Goal: Check status: Check status

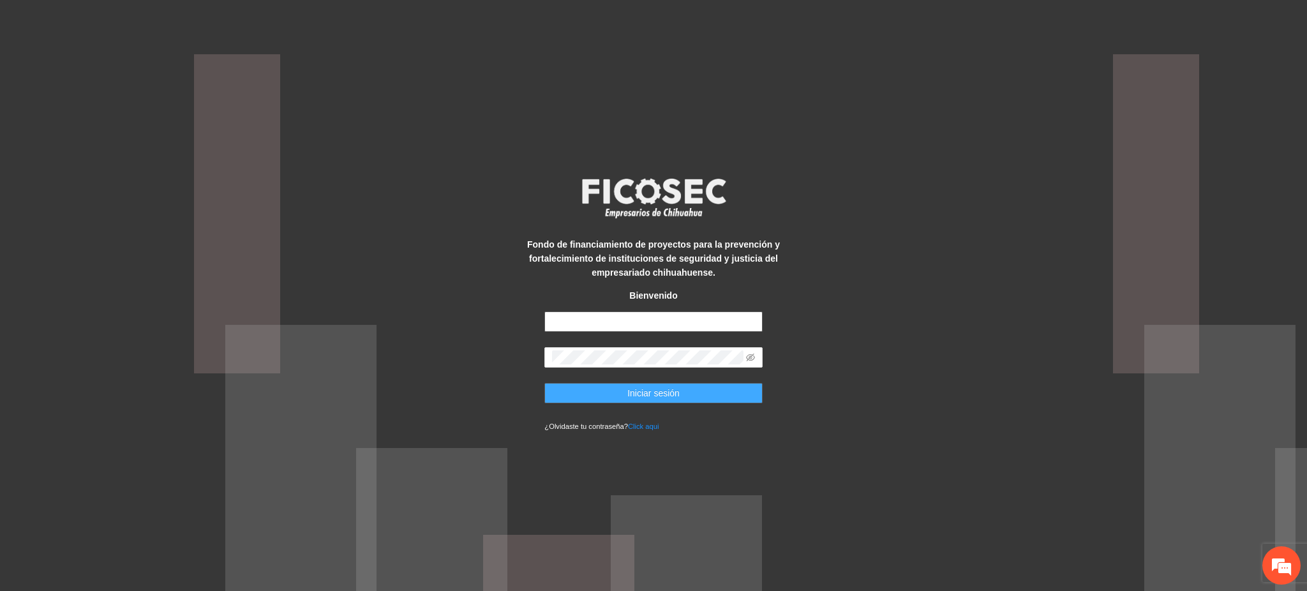
type input "**********"
click at [666, 398] on span "Iniciar sesión" at bounding box center [654, 393] width 52 height 14
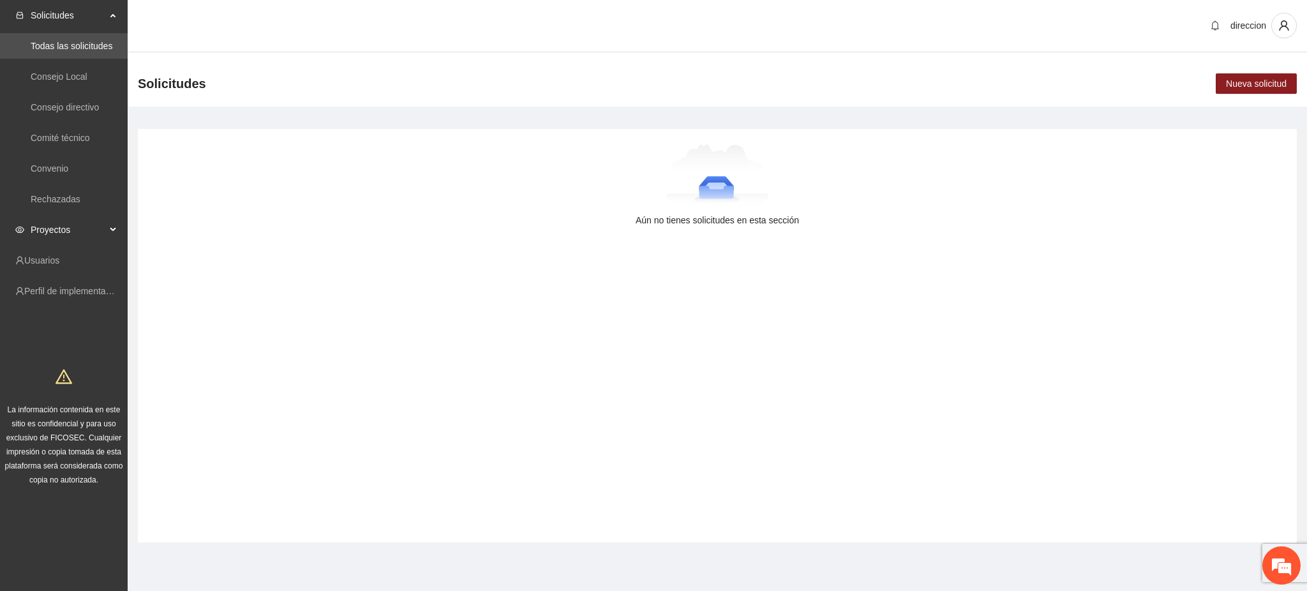
click at [65, 231] on span "Proyectos" at bounding box center [68, 230] width 75 height 26
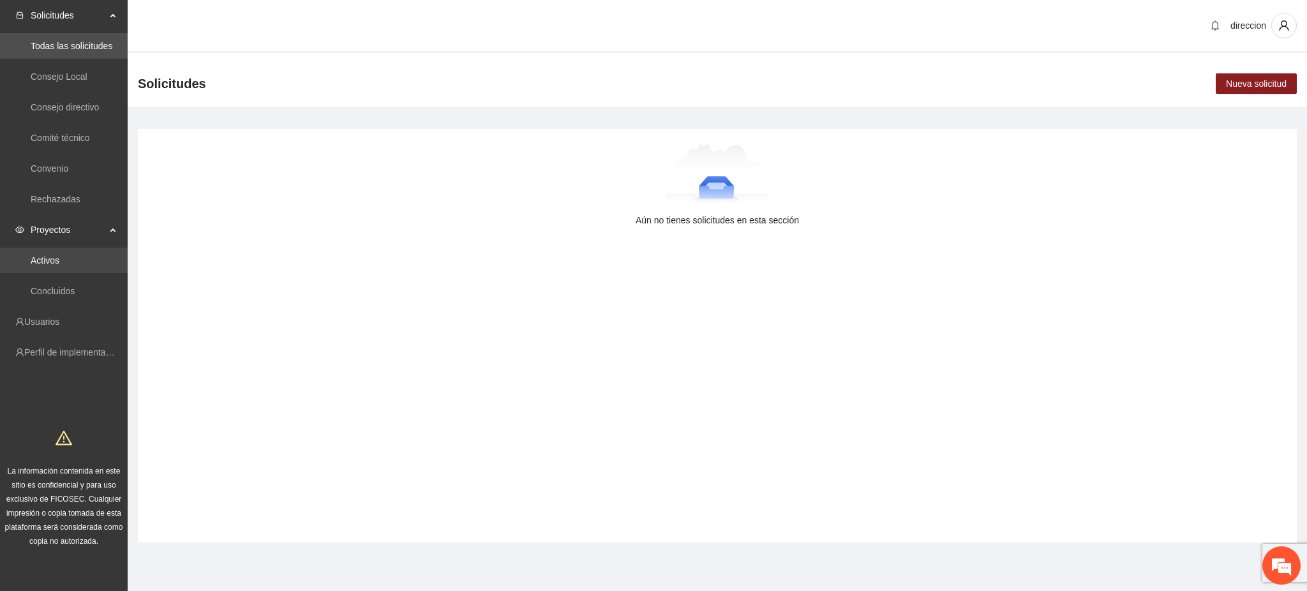
click at [59, 259] on link "Activos" at bounding box center [45, 260] width 29 height 10
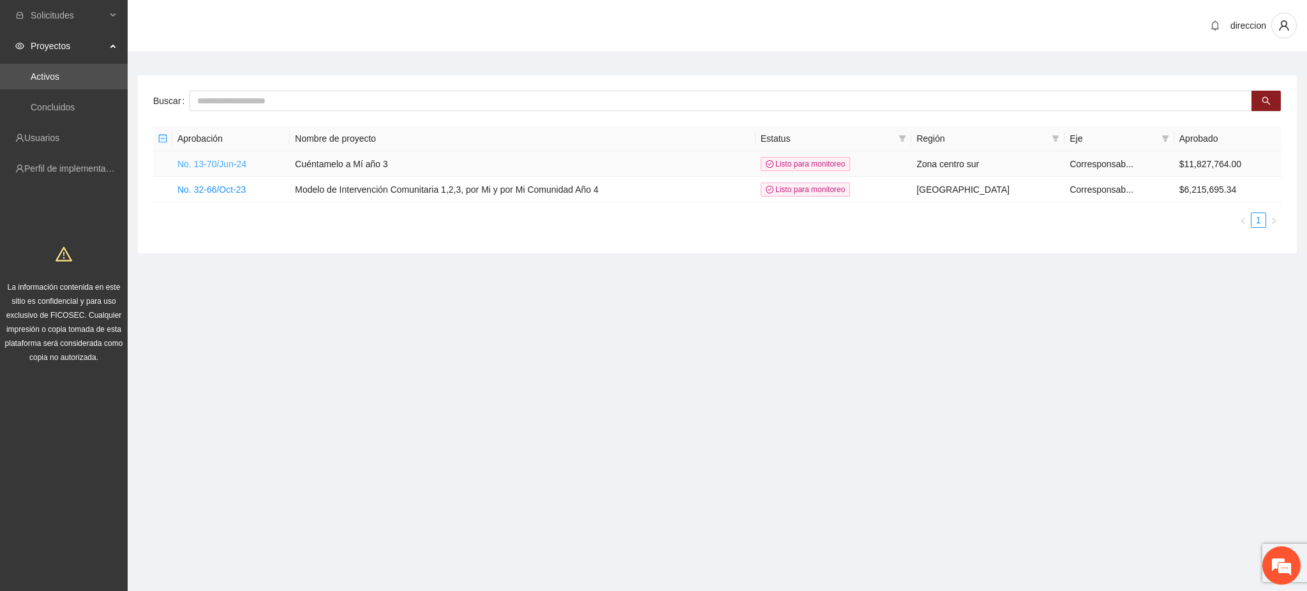
click at [195, 169] on link "No. 13-70/Jun-24" at bounding box center [211, 164] width 69 height 10
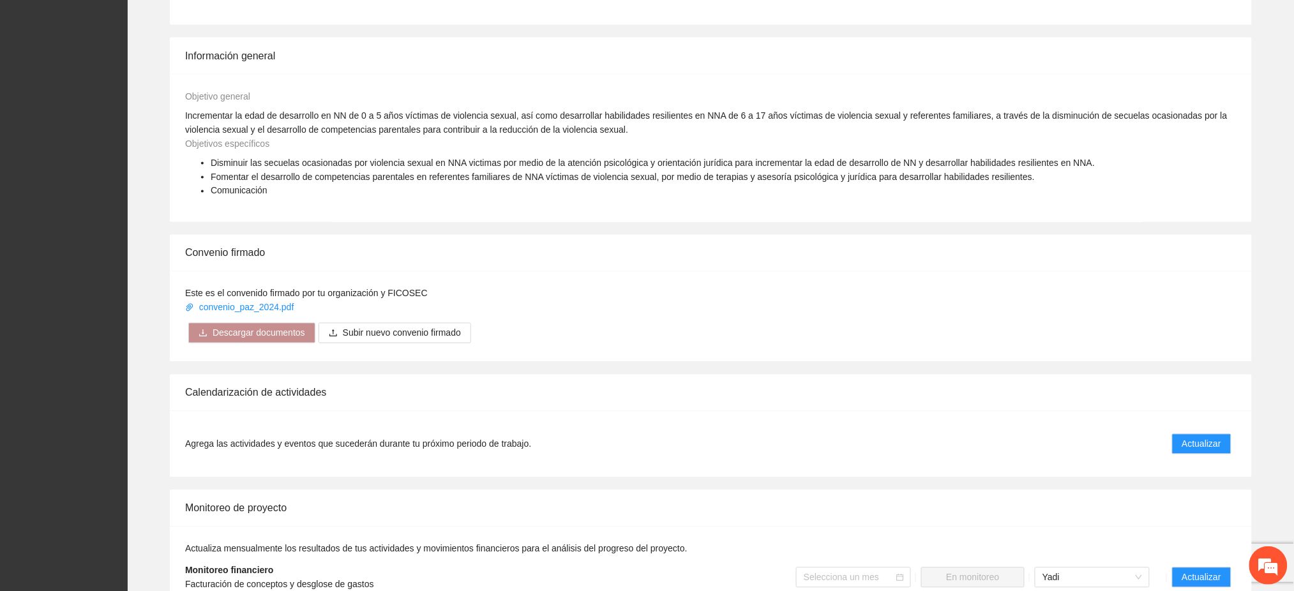
scroll to position [766, 0]
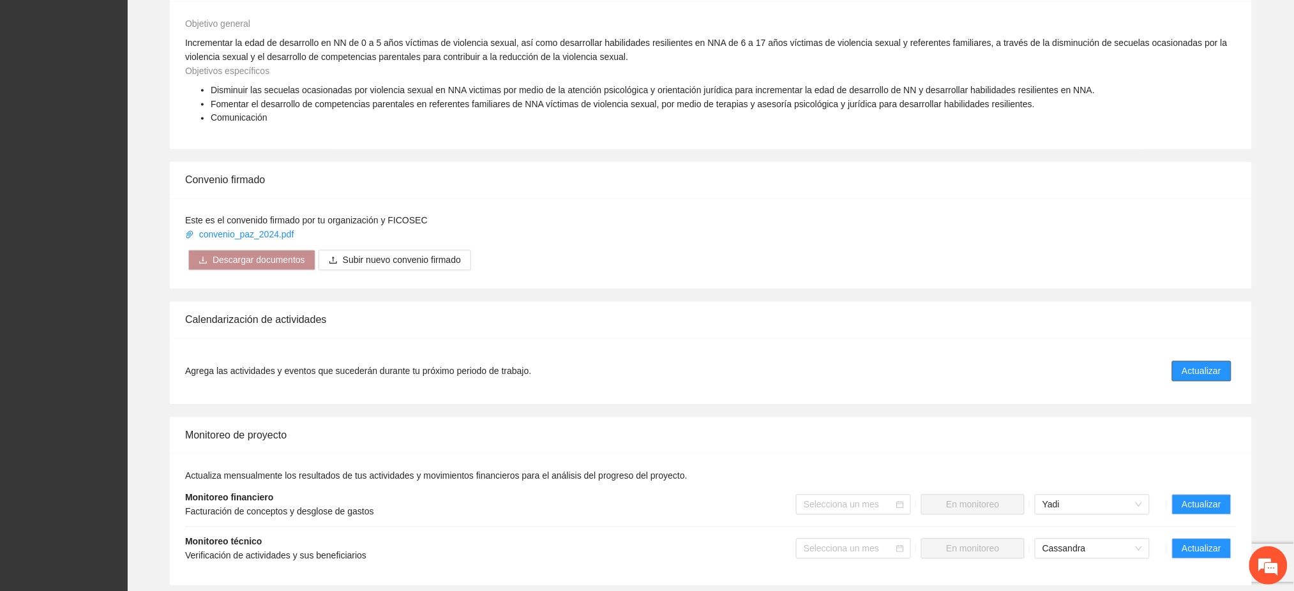
click at [1200, 365] on span "Actualizar" at bounding box center [1201, 372] width 39 height 14
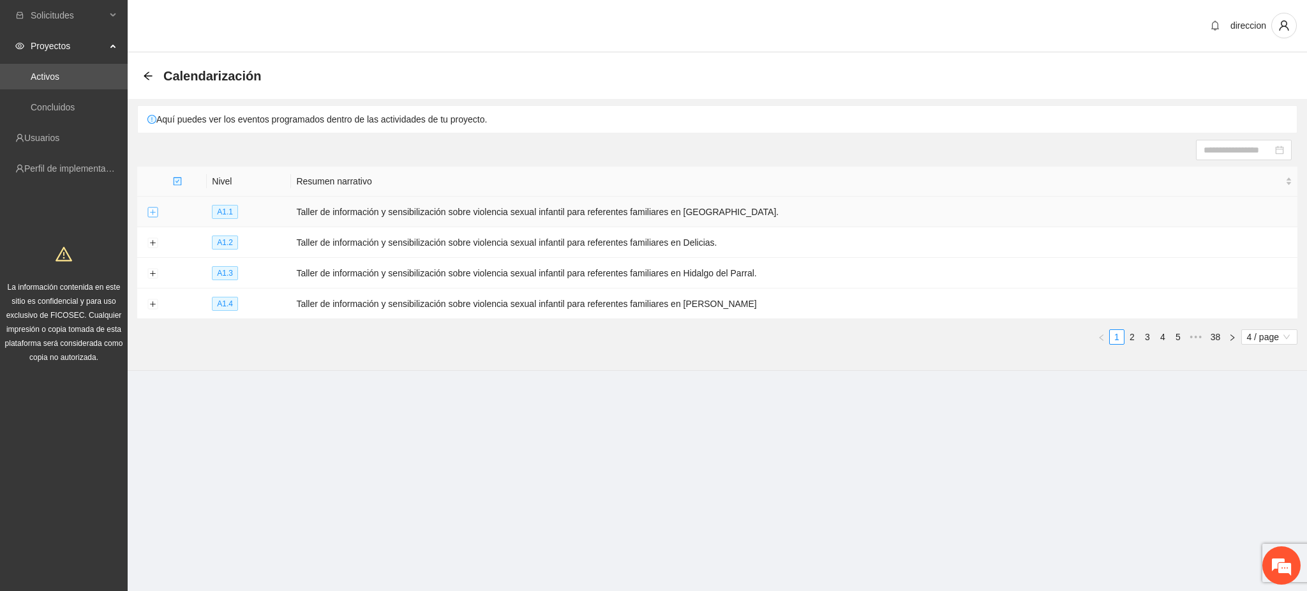
click at [154, 212] on button "Expand row" at bounding box center [152, 212] width 10 height 10
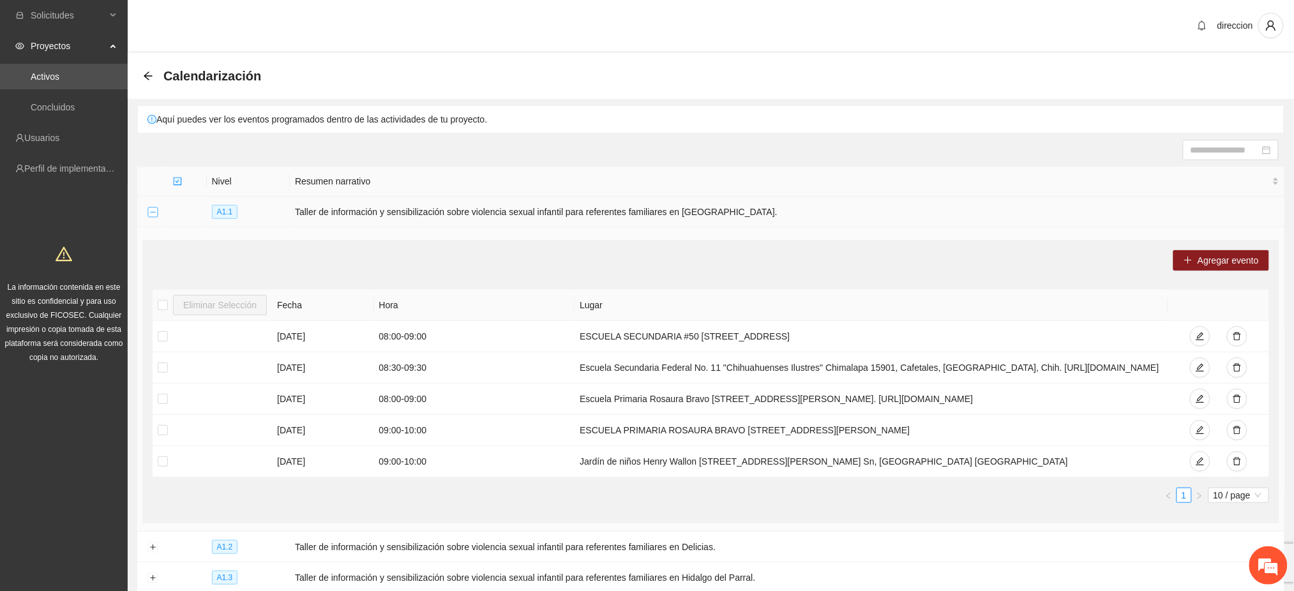
click at [156, 207] on button "Collapse row" at bounding box center [152, 212] width 10 height 10
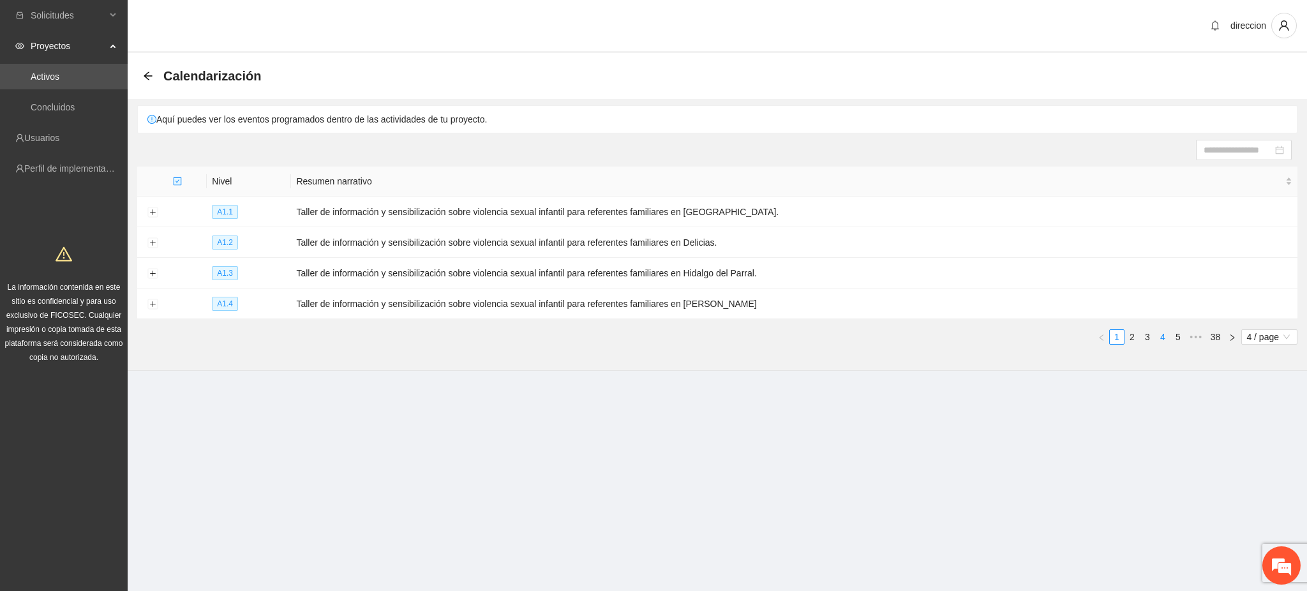
click at [1161, 342] on link "4" at bounding box center [1163, 337] width 14 height 14
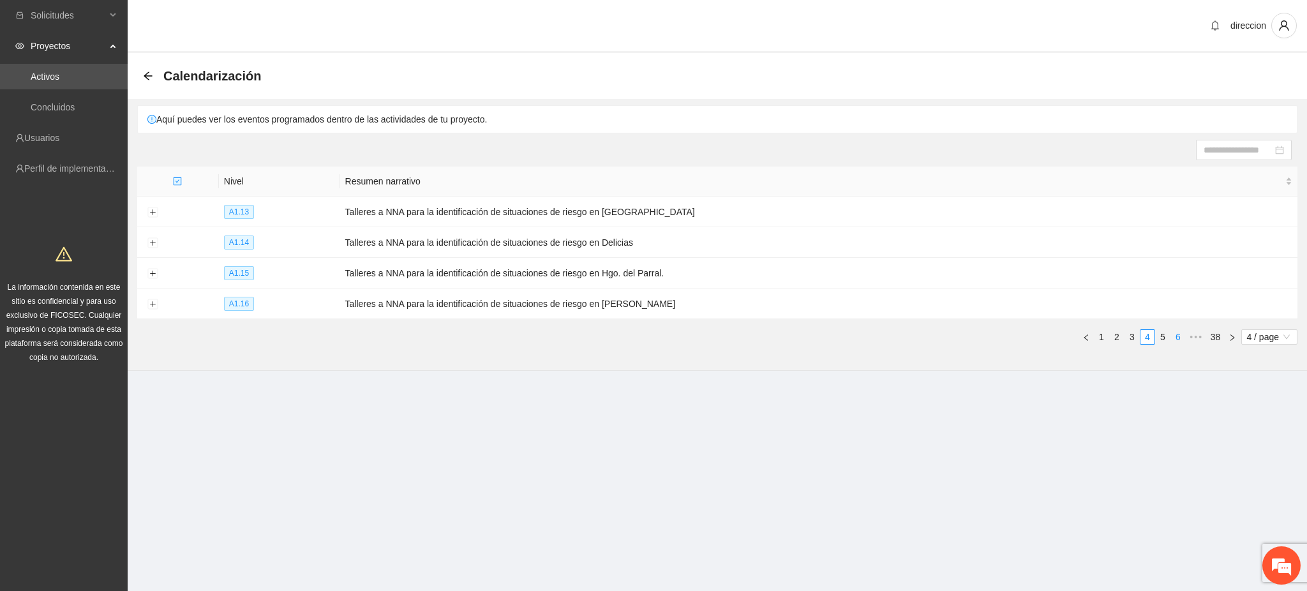
click at [1171, 340] on link "6" at bounding box center [1178, 337] width 14 height 14
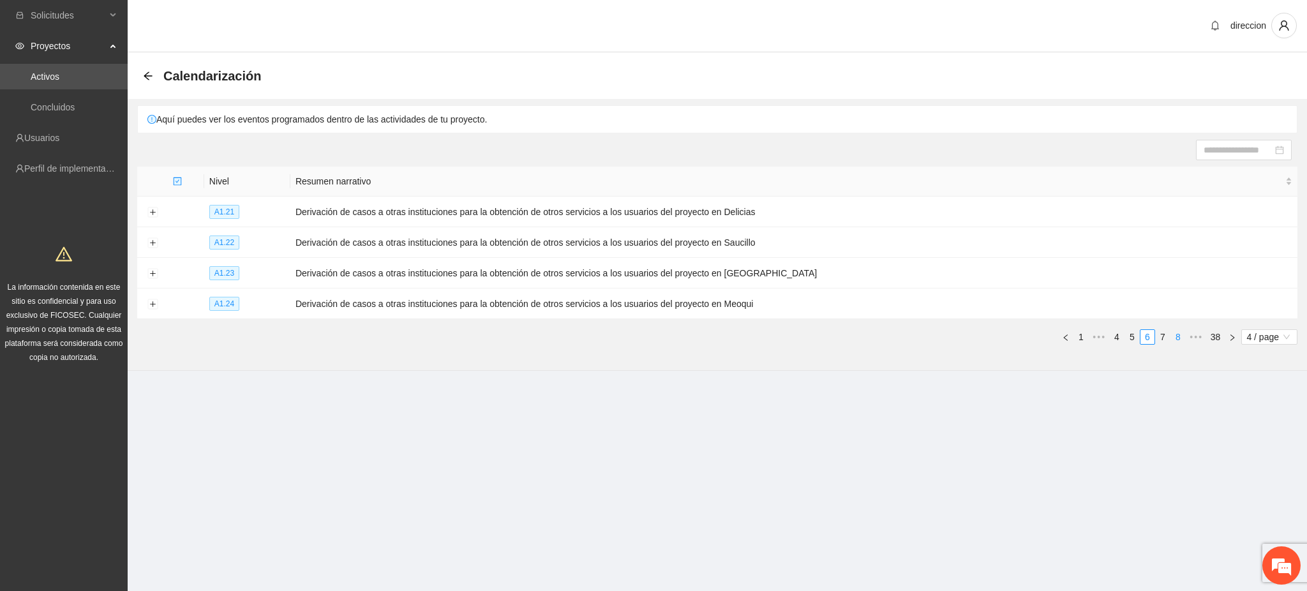
click at [1177, 340] on link "8" at bounding box center [1178, 337] width 14 height 14
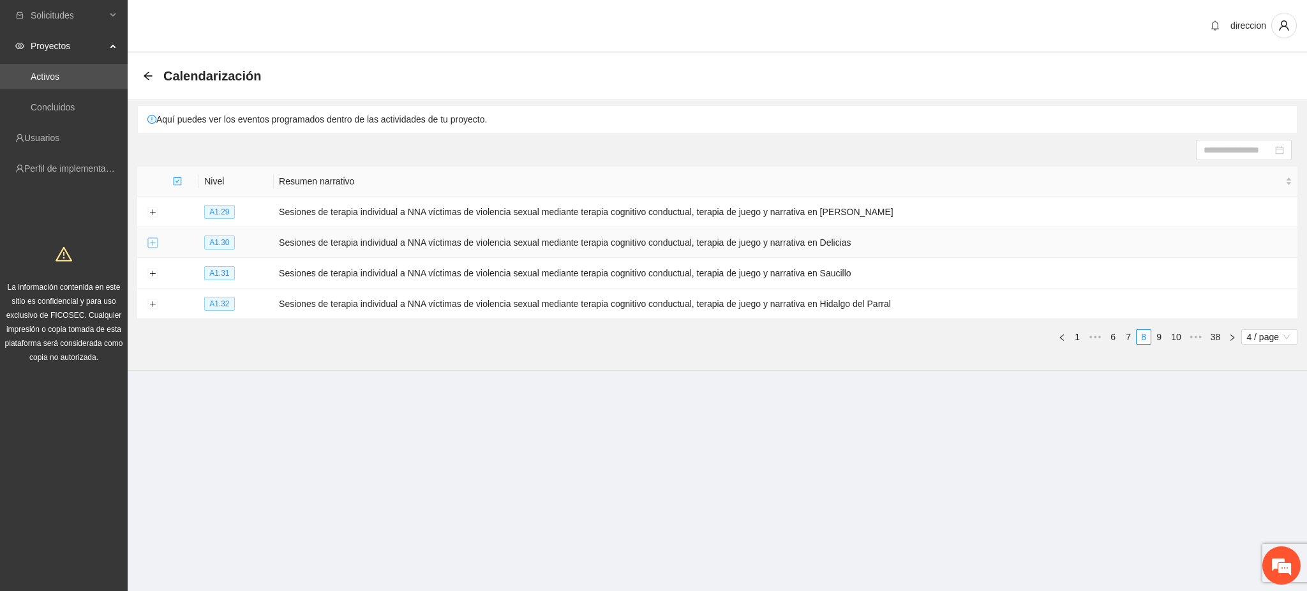
click at [153, 241] on button "Expand row" at bounding box center [152, 243] width 10 height 10
